Goal: Task Accomplishment & Management: Manage account settings

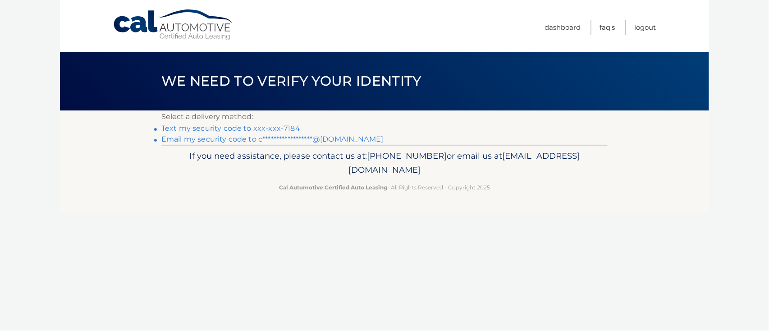
click at [287, 129] on link "Text my security code to xxx-xxx-7184" at bounding box center [230, 128] width 139 height 9
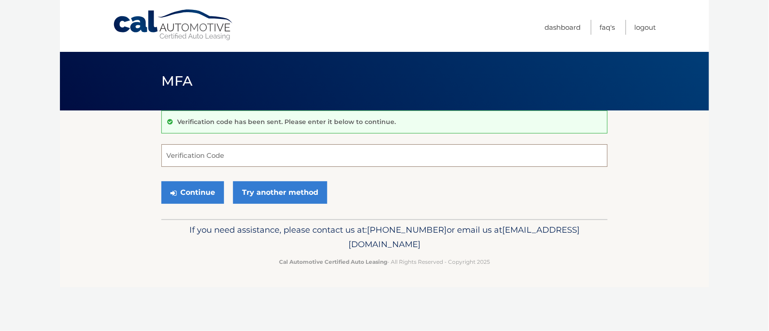
click at [275, 145] on input "Verification Code" at bounding box center [384, 155] width 446 height 23
type input "551573"
drag, startPoint x: 188, startPoint y: 195, endPoint x: 190, endPoint y: 203, distance: 8.4
click at [188, 194] on button "Continue" at bounding box center [192, 192] width 63 height 23
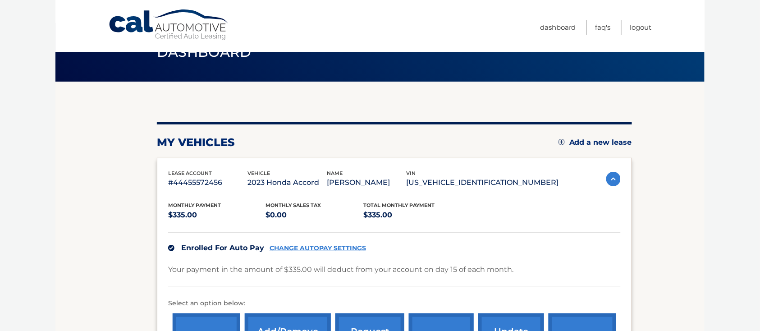
scroll to position [120, 0]
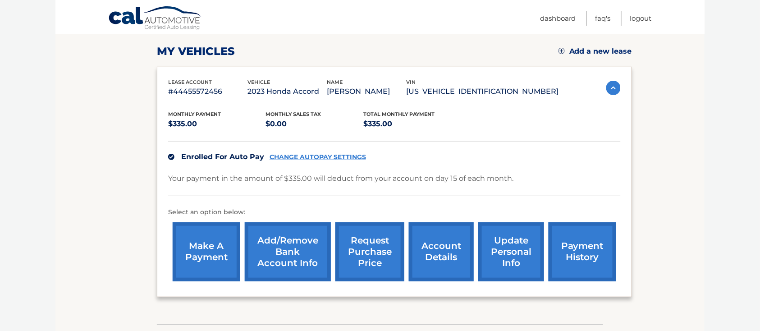
click at [376, 258] on link "request purchase price" at bounding box center [369, 251] width 69 height 59
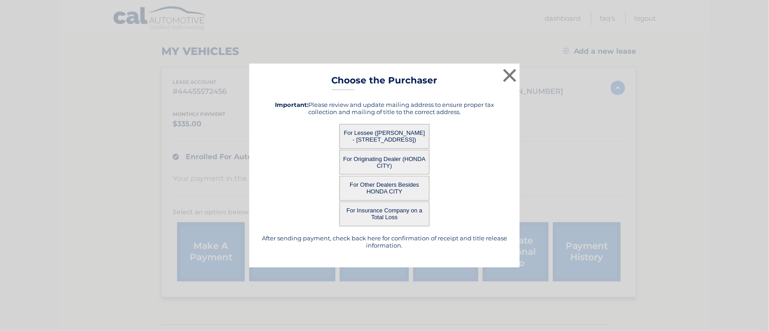
click at [478, 132] on div "For Lessee ([PERSON_NAME] - [STREET_ADDRESS])" at bounding box center [384, 136] width 248 height 25
click at [505, 74] on button "×" at bounding box center [510, 75] width 18 height 18
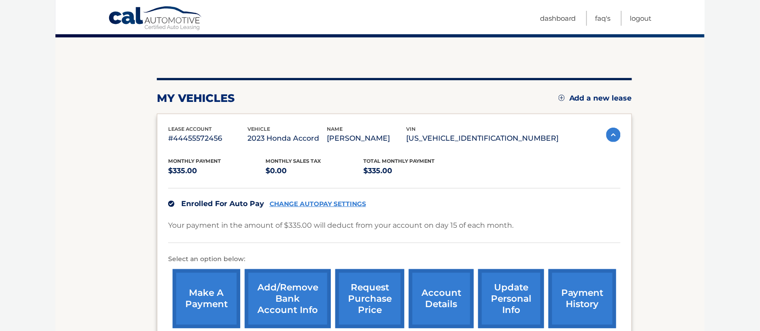
scroll to position [132, 0]
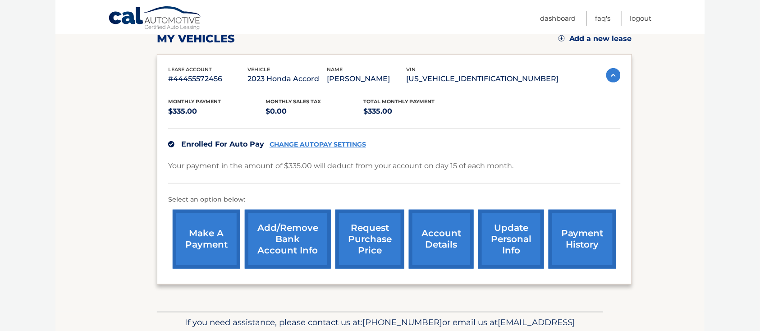
click at [439, 251] on link "account details" at bounding box center [441, 239] width 65 height 59
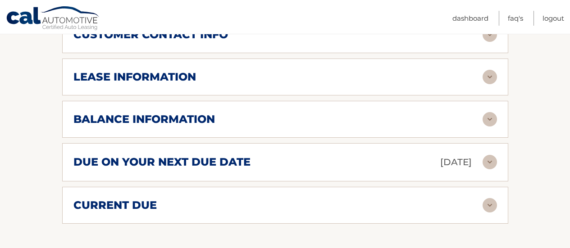
scroll to position [479, 0]
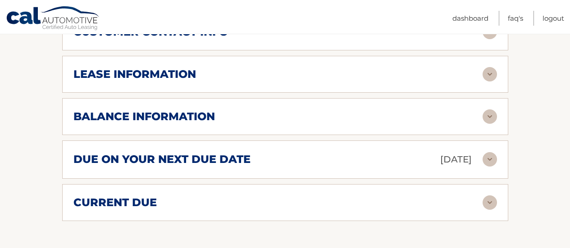
click at [312, 117] on div "balance information" at bounding box center [277, 117] width 409 height 14
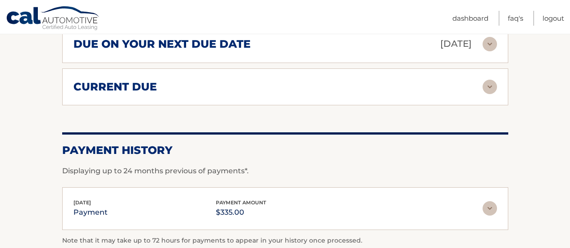
scroll to position [704, 0]
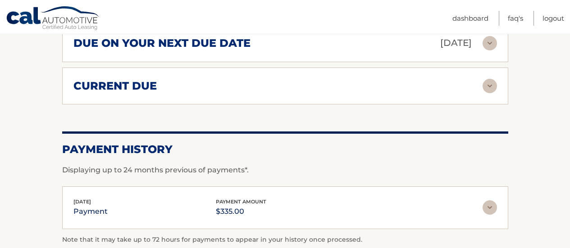
click at [334, 98] on div "current due Late Charges $0.00 Miscelleneous Charges* $0.00 Sales Tax $0.00 pay…" at bounding box center [285, 86] width 446 height 37
click at [344, 83] on div "current due" at bounding box center [277, 86] width 409 height 14
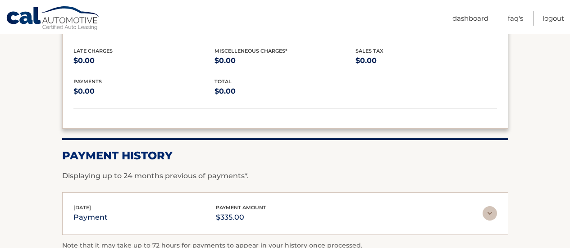
scroll to position [839, 0]
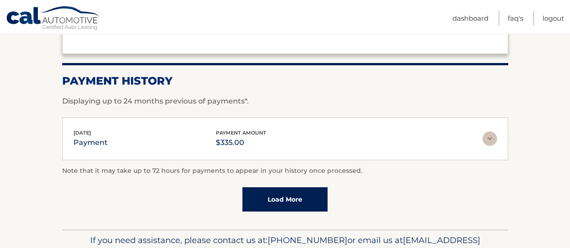
click at [301, 201] on link "Load More" at bounding box center [284, 199] width 85 height 24
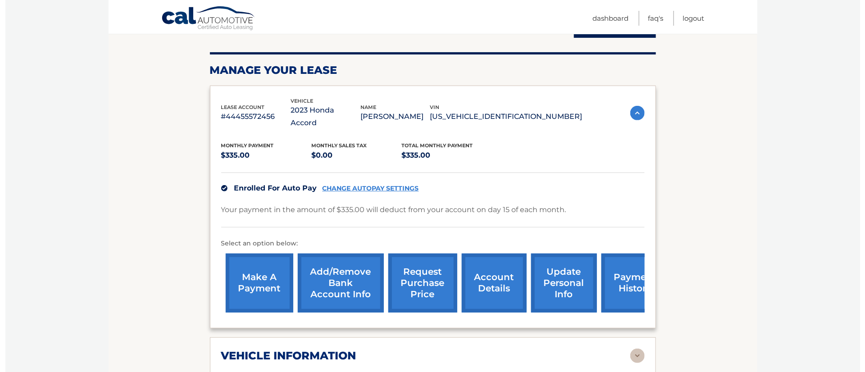
scroll to position [135, 0]
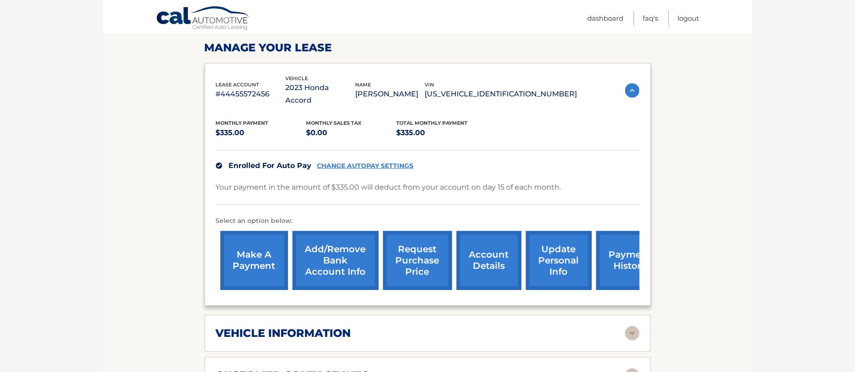
click at [427, 257] on link "request purchase price" at bounding box center [417, 260] width 69 height 59
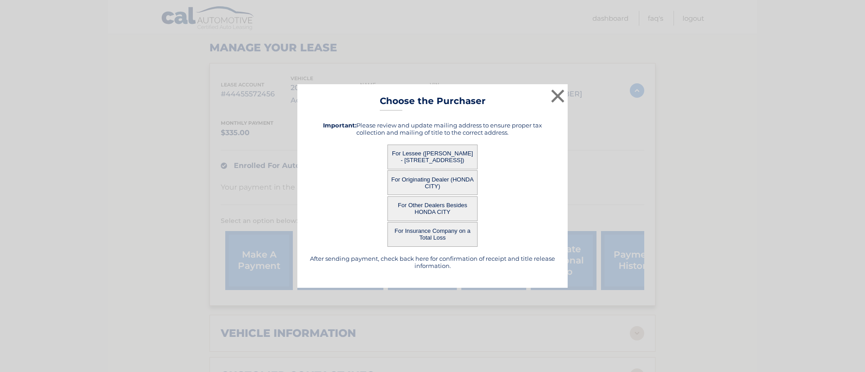
click at [437, 182] on button "For Originating Dealer (HONDA CITY)" at bounding box center [433, 182] width 90 height 25
click at [440, 150] on button "For Lessee (CHRISTOPHER GAMONSKI - 9 HANDY LN, , MEDFORD, NY 11763)" at bounding box center [433, 157] width 90 height 25
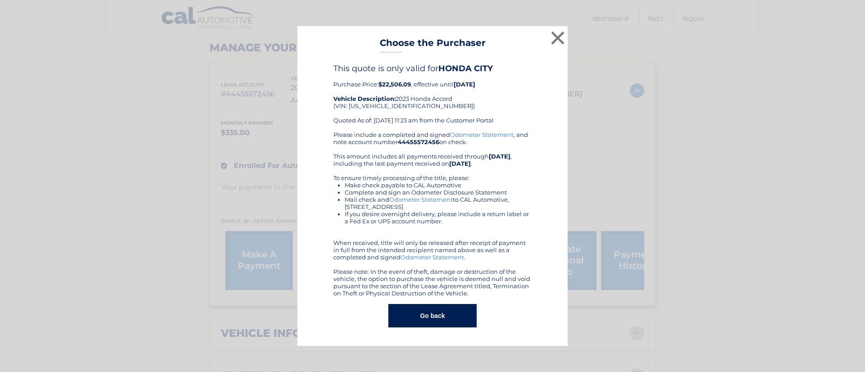
click at [440, 150] on div "Please include a completed and signed Odometer Statement , and note account num…" at bounding box center [432, 214] width 198 height 166
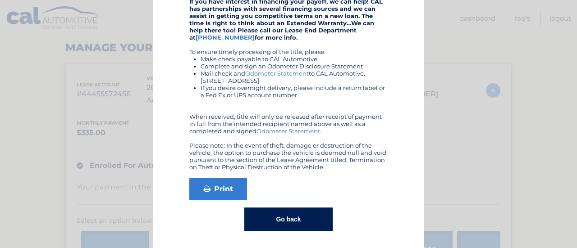
scroll to position [191, 0]
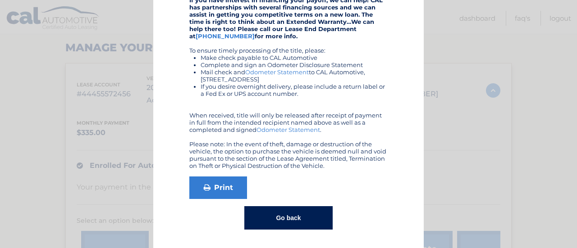
click at [274, 73] on link "Odometer Statement" at bounding box center [277, 71] width 64 height 7
click at [539, 72] on div "× Choose the Purchaser Go back to menu After sending payment, check back here f…" at bounding box center [289, 33] width 570 height 429
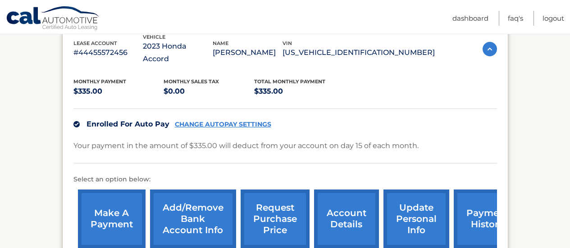
scroll to position [41, 0]
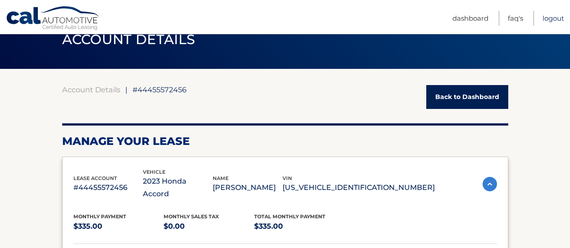
click at [548, 15] on link "Logout" at bounding box center [554, 18] width 22 height 15
